Goal: Task Accomplishment & Management: Complete application form

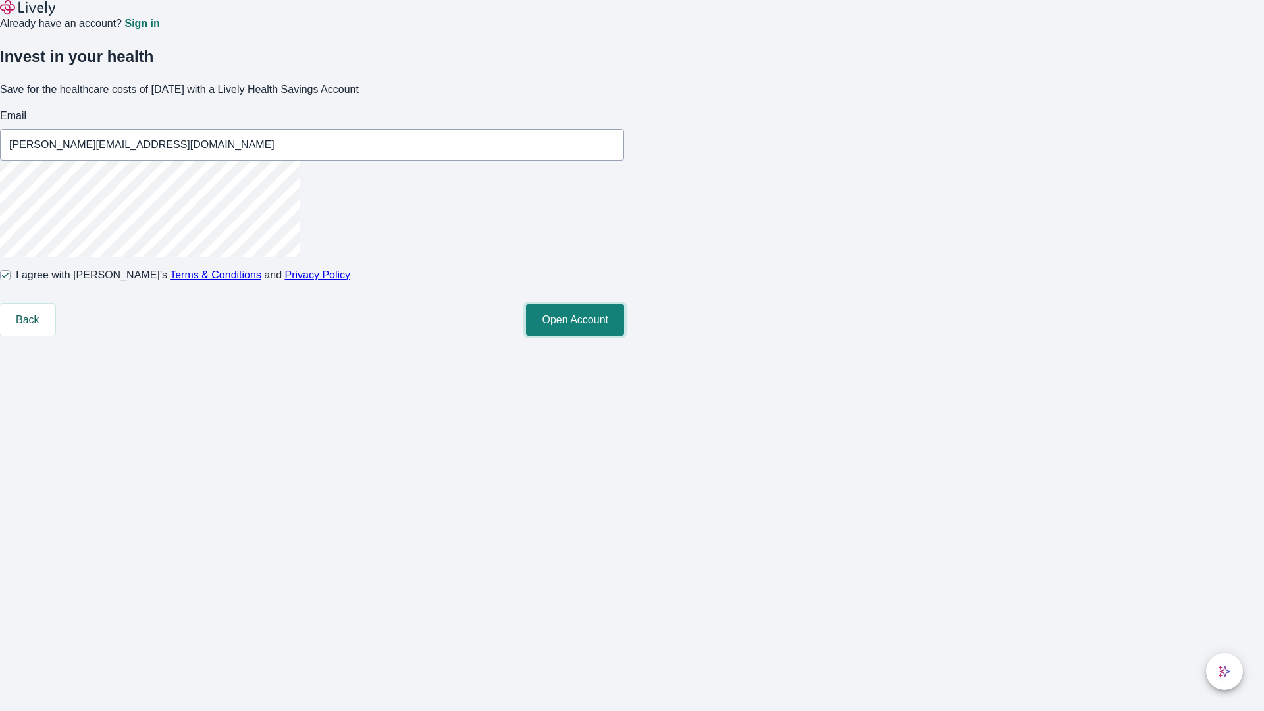
click at [624, 336] on button "Open Account" at bounding box center [575, 320] width 98 height 32
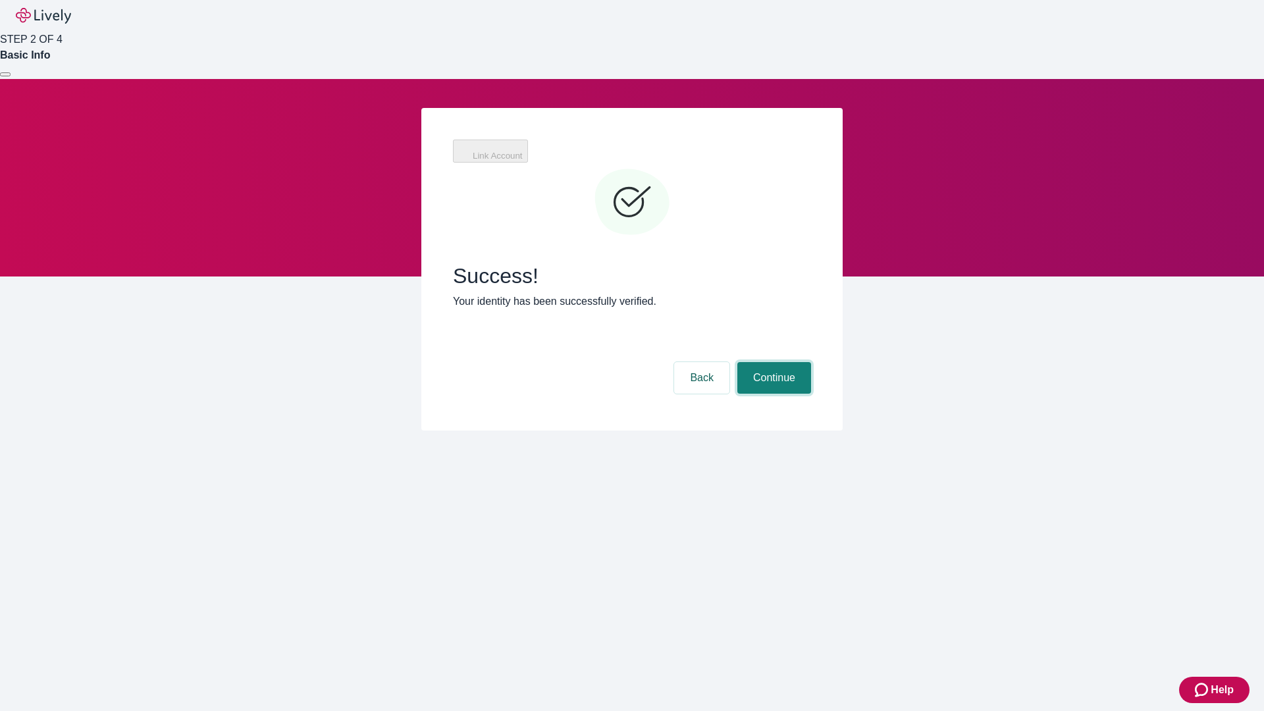
click at [772, 362] on button "Continue" at bounding box center [774, 378] width 74 height 32
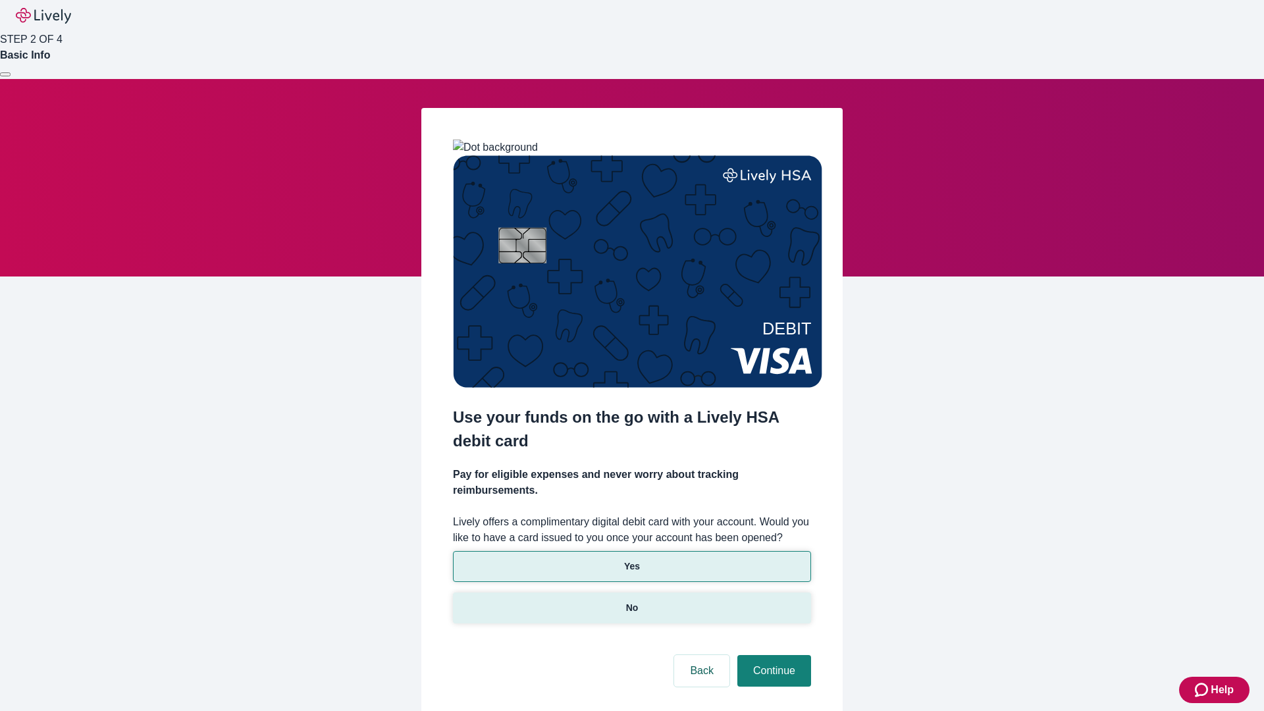
click at [631, 601] on p "No" at bounding box center [632, 608] width 13 height 14
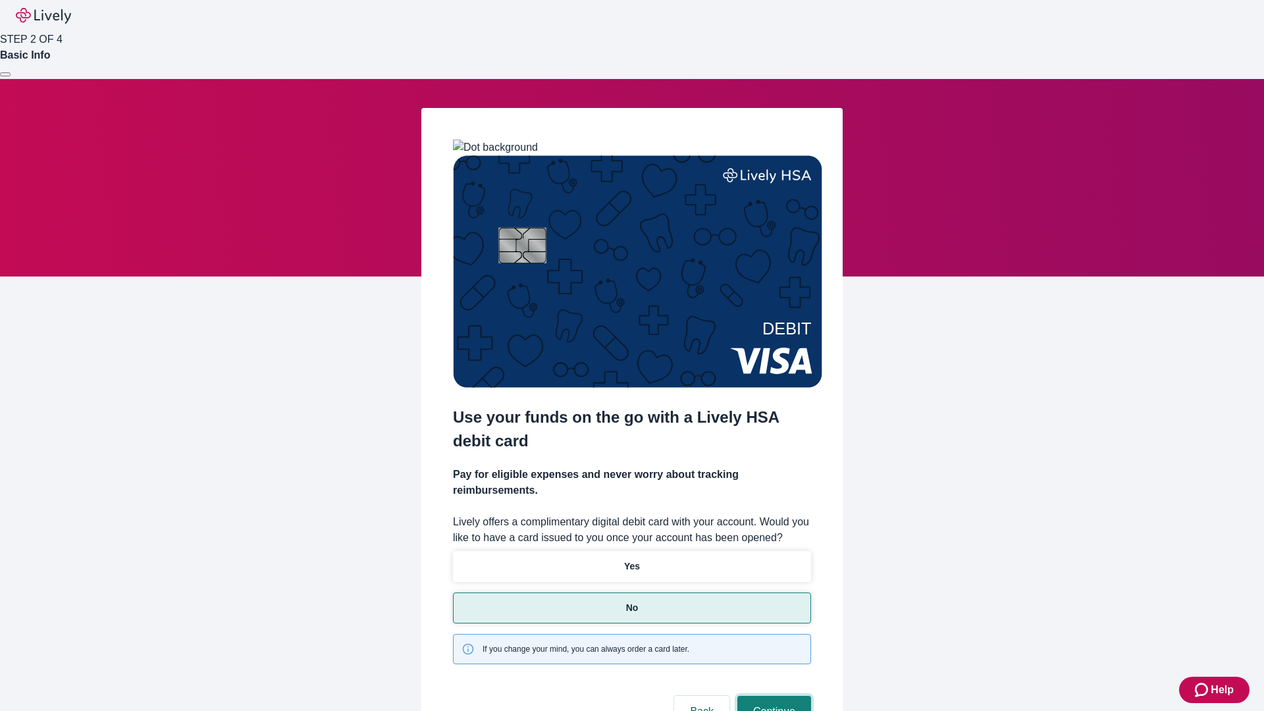
click at [772, 696] on button "Continue" at bounding box center [774, 712] width 74 height 32
